Goal: Information Seeking & Learning: Learn about a topic

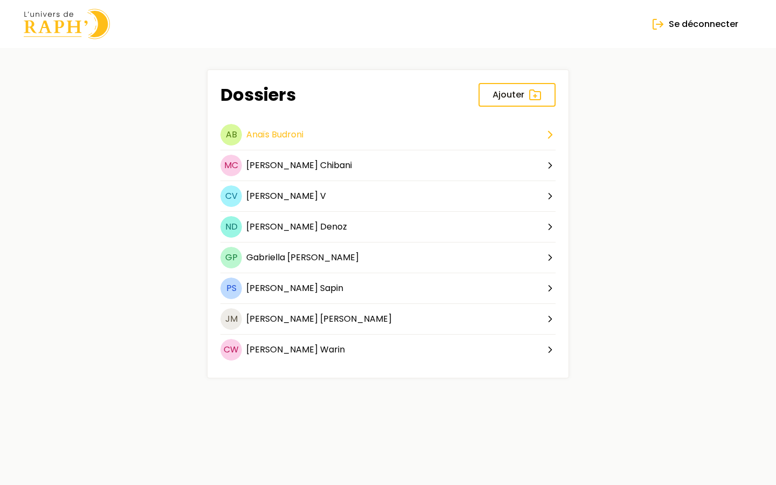
click at [269, 135] on span "Anaïs" at bounding box center [257, 134] width 23 height 12
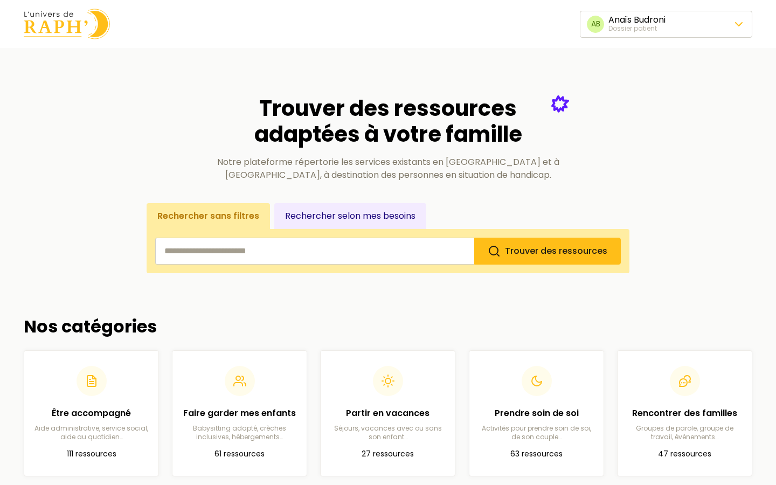
click at [262, 255] on input "search" at bounding box center [314, 251] width 319 height 27
type input "******"
click at [474, 238] on button "Trouver des ressources" at bounding box center [547, 251] width 147 height 27
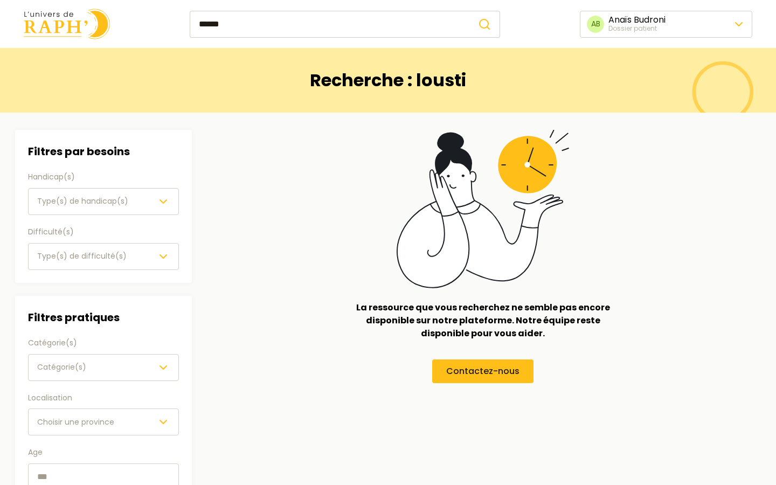
click at [64, 15] on img at bounding box center [67, 24] width 86 height 31
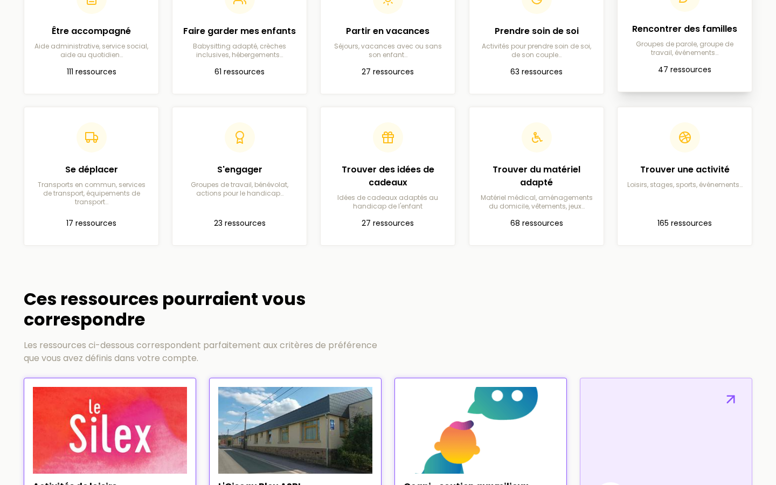
scroll to position [386, 0]
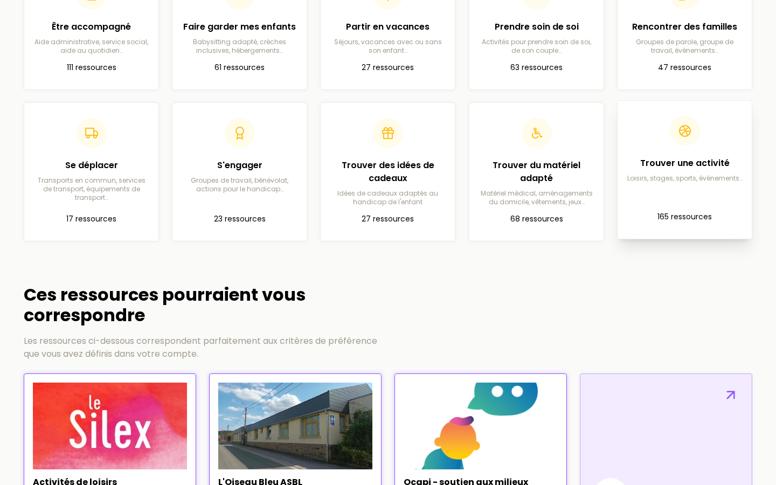
click at [677, 193] on article "Trouver une activité Loisirs, stages, sports, événements… 165 ressources" at bounding box center [684, 169] width 117 height 121
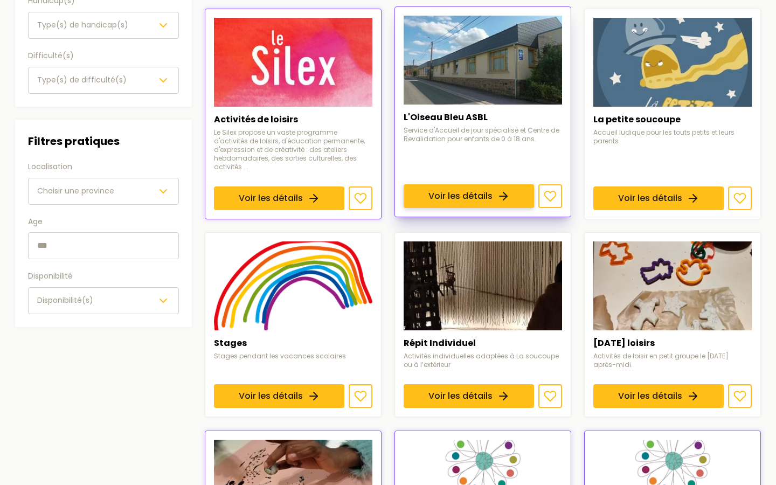
scroll to position [191, 0]
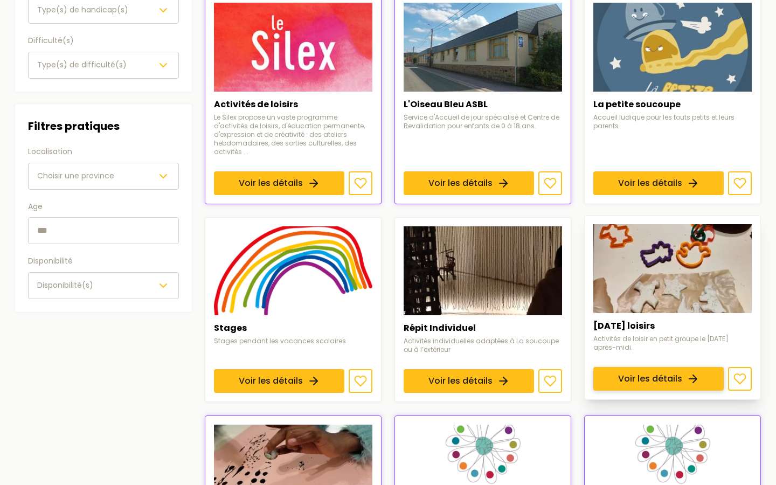
click at [710, 367] on link "Voir les détails" at bounding box center [658, 379] width 130 height 24
